Goal: Participate in discussion: Engage in conversation with other users on a specific topic

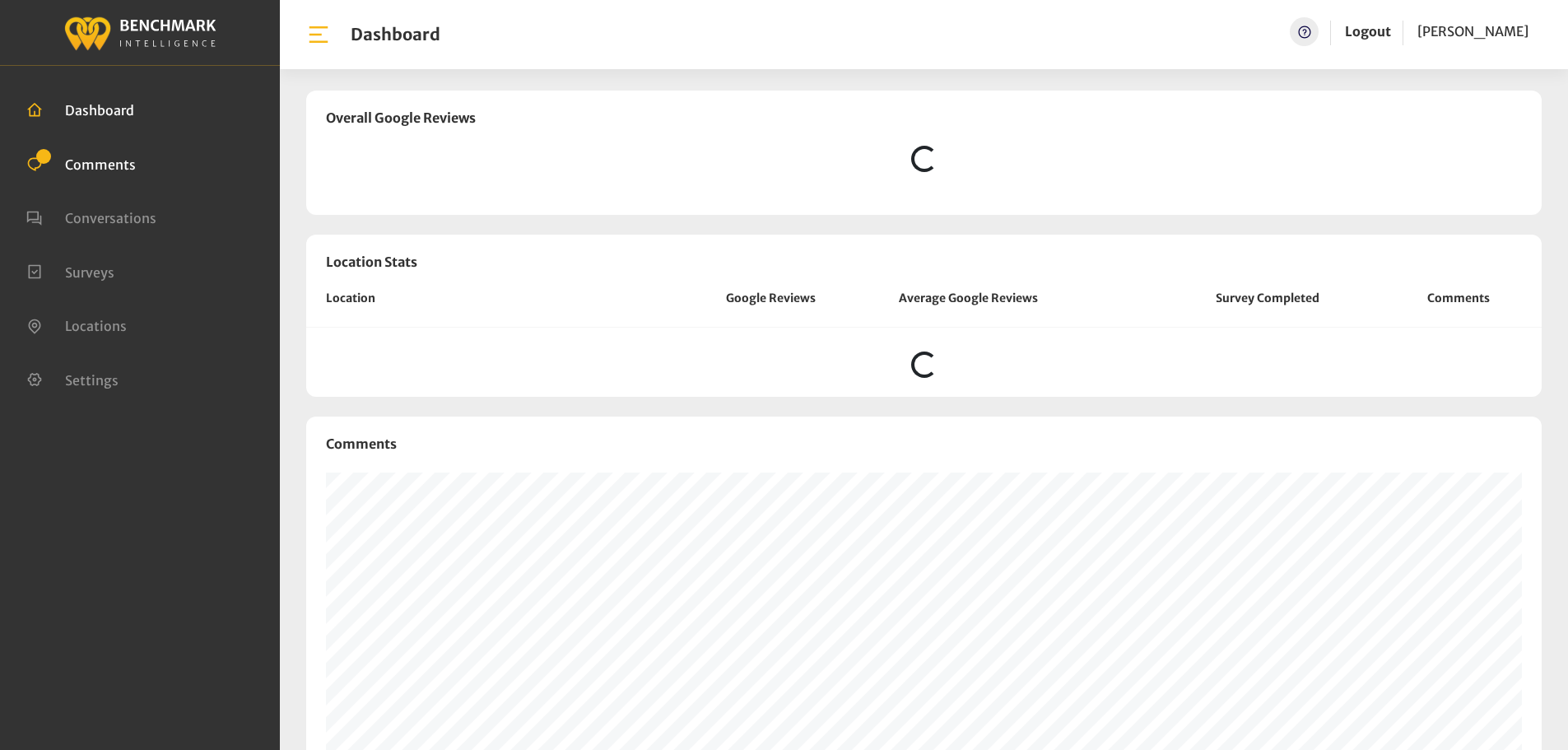
click at [114, 155] on link "Comments" at bounding box center [81, 163] width 109 height 16
